Goal: Find specific page/section: Find specific page/section

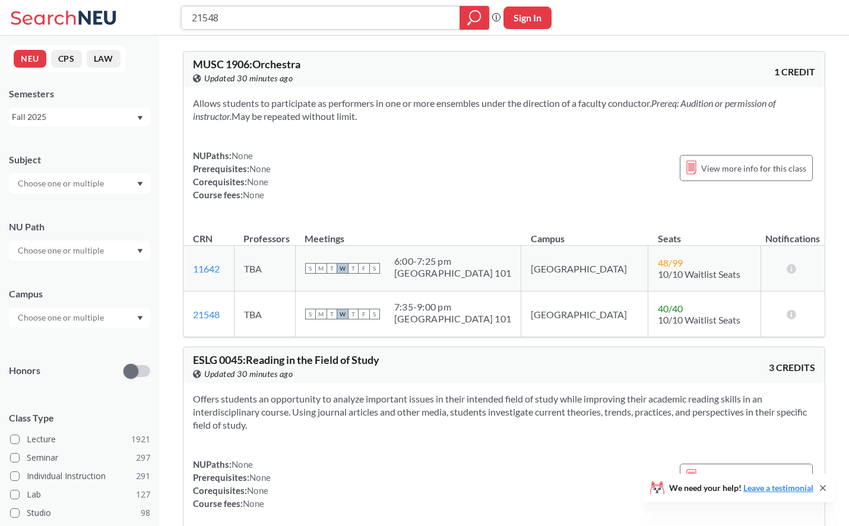
click at [308, 21] on input "21548" at bounding box center [321, 18] width 261 height 20
paste input "1948"
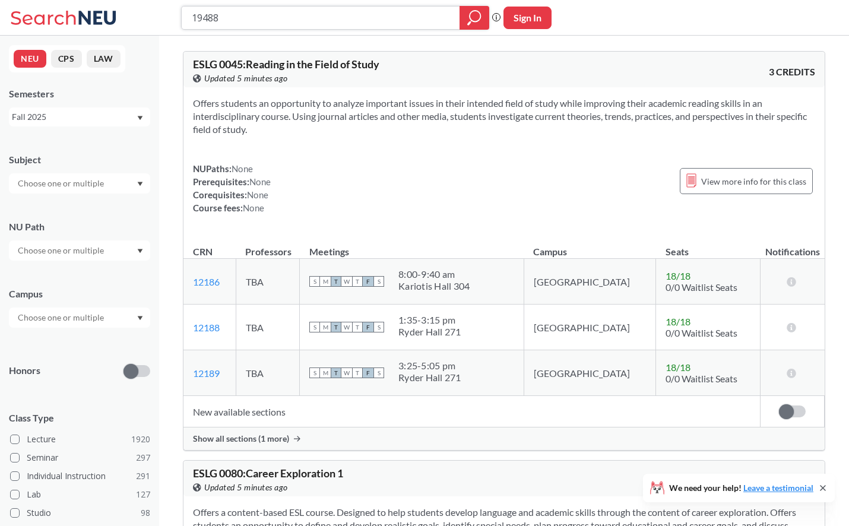
click at [288, 14] on input "19488" at bounding box center [321, 18] width 261 height 20
click at [238, 21] on input "19488" at bounding box center [321, 18] width 261 height 20
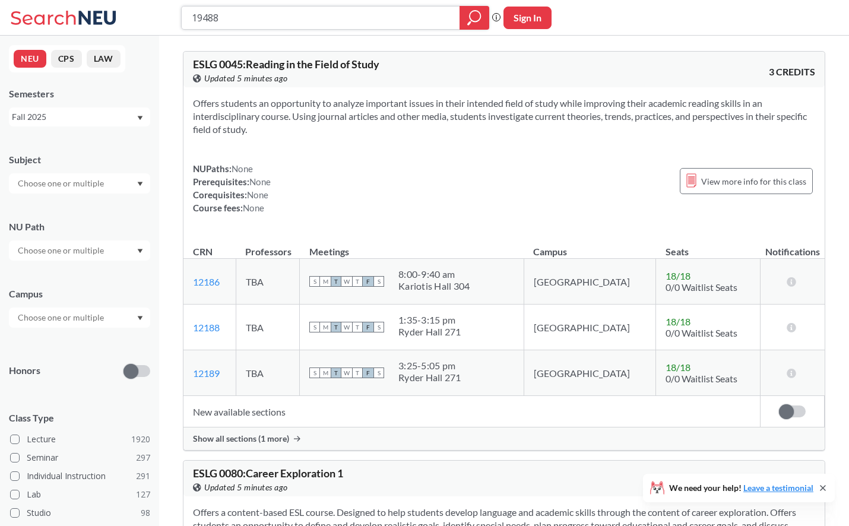
click at [238, 21] on input "19488" at bounding box center [321, 18] width 261 height 20
type input "MUSI 2973"
